Goal: Task Accomplishment & Management: Use online tool/utility

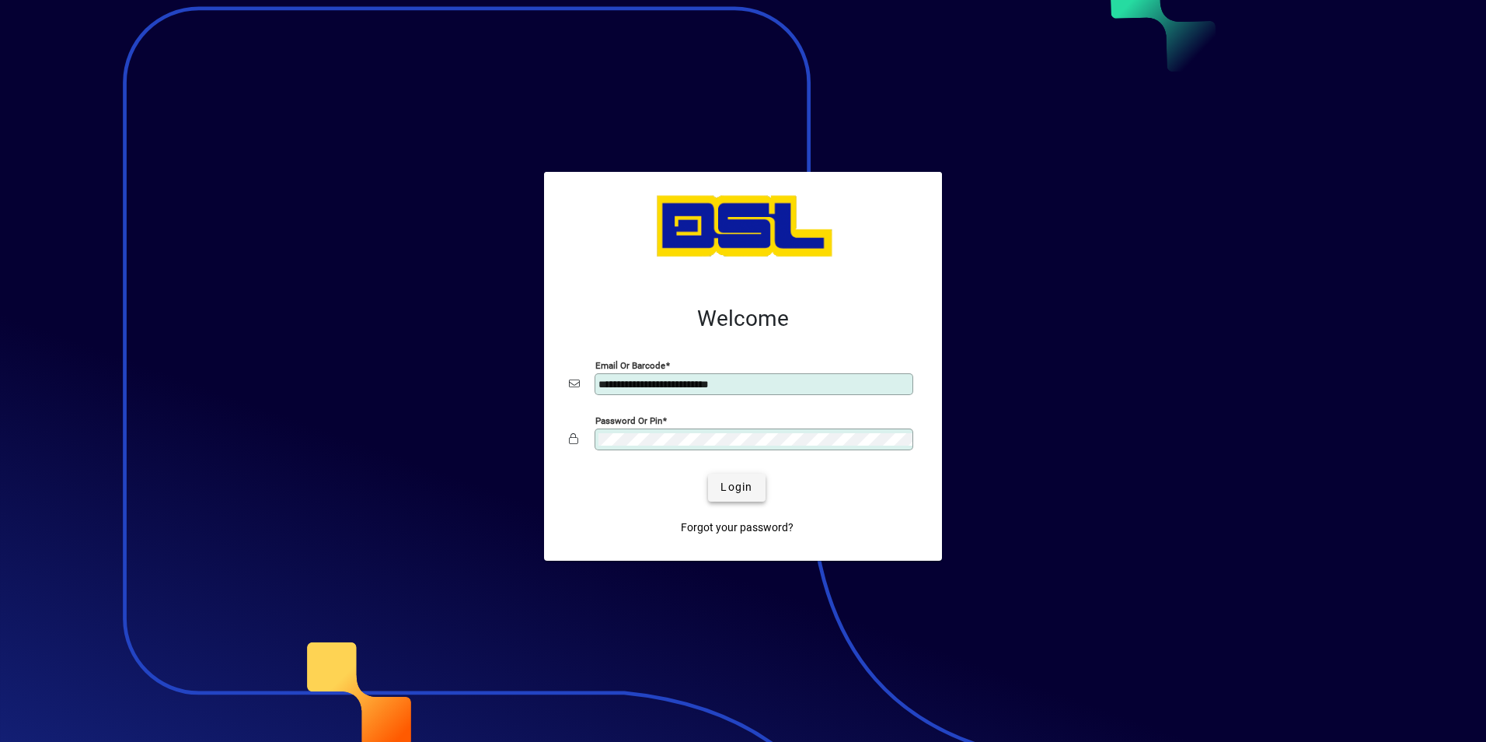
click at [726, 492] on span "Login" at bounding box center [737, 487] width 32 height 16
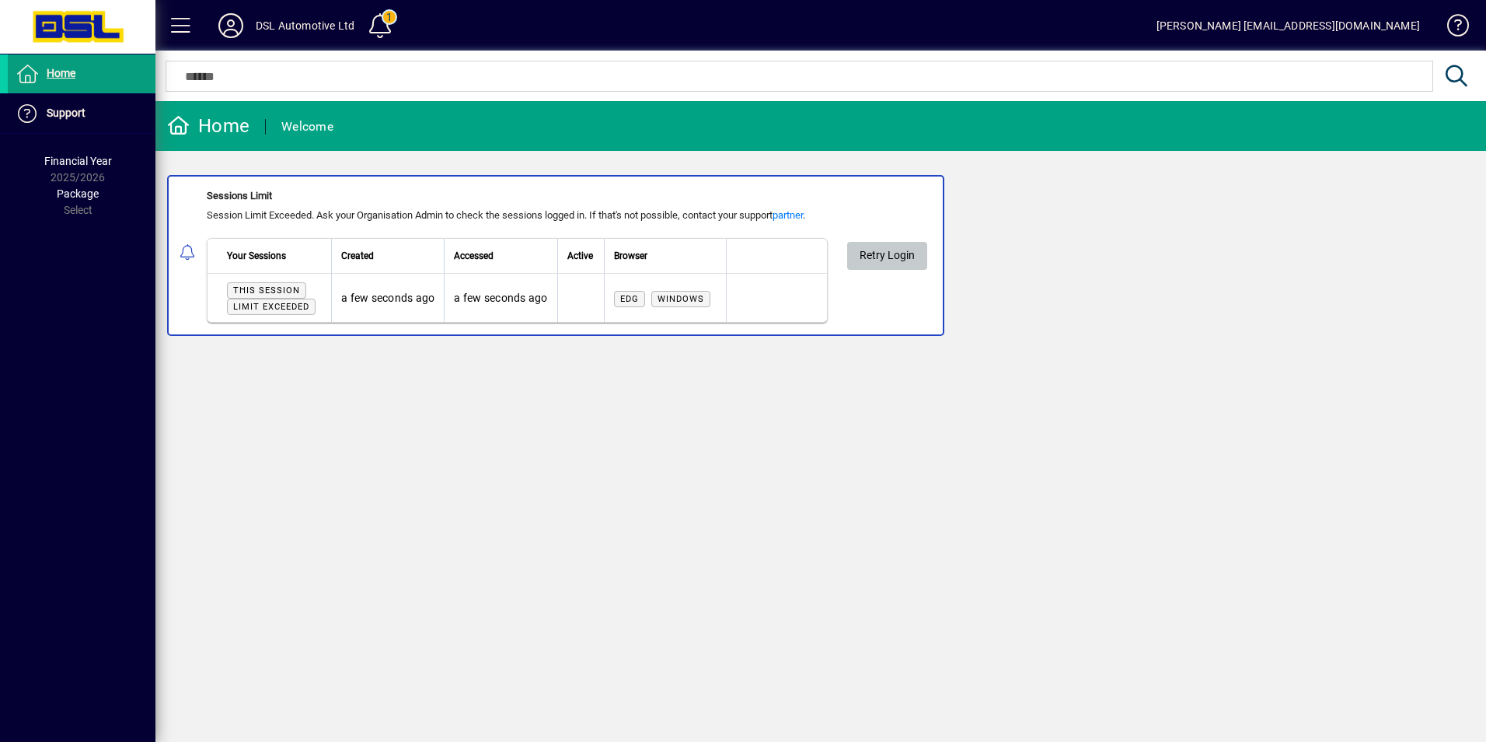
click at [888, 258] on span "Retry Login" at bounding box center [887, 256] width 55 height 26
